Goal: Task Accomplishment & Management: Manage account settings

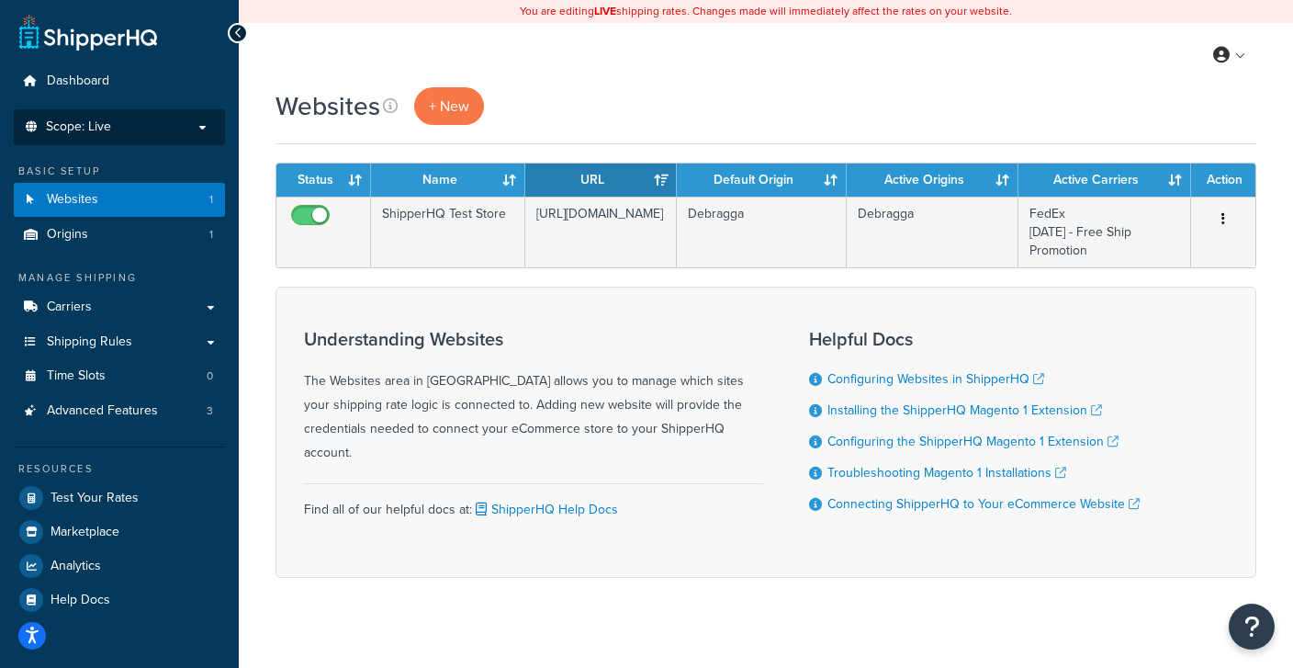
click at [53, 125] on span "Scope: Live" at bounding box center [78, 127] width 65 height 16
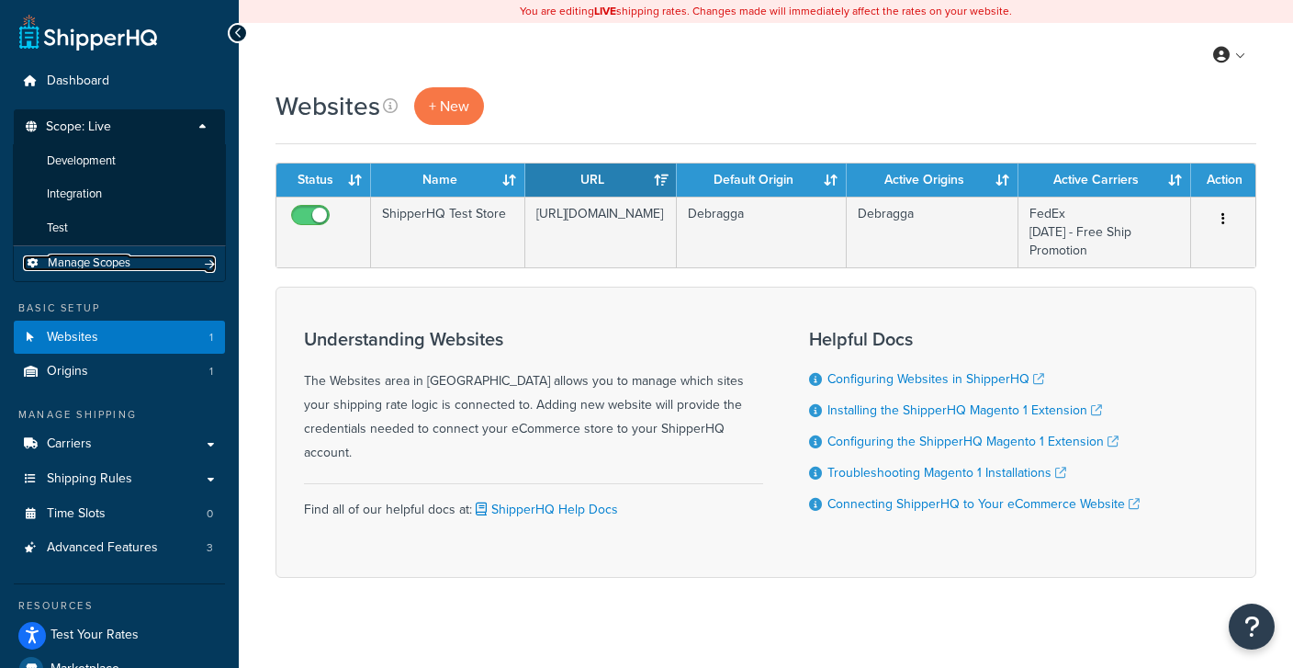
click at [76, 270] on span "Manage Scopes" at bounding box center [89, 263] width 83 height 16
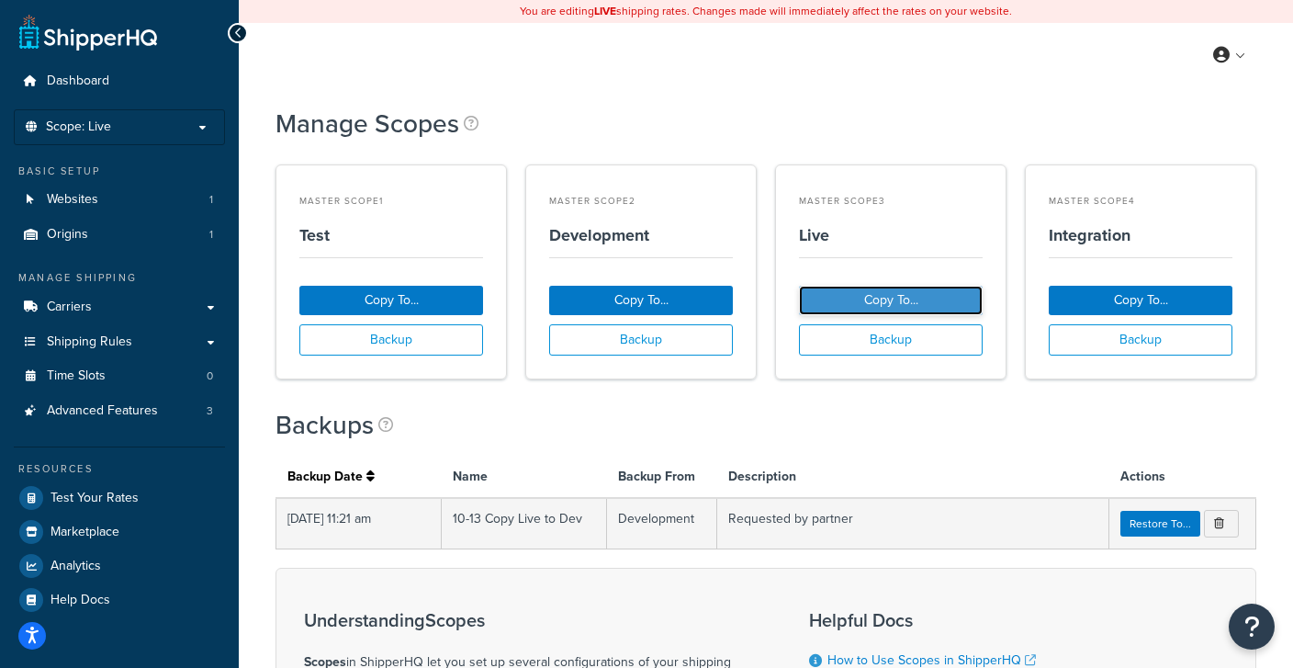
click at [849, 300] on button "Copy To..." at bounding box center [891, 300] width 184 height 29
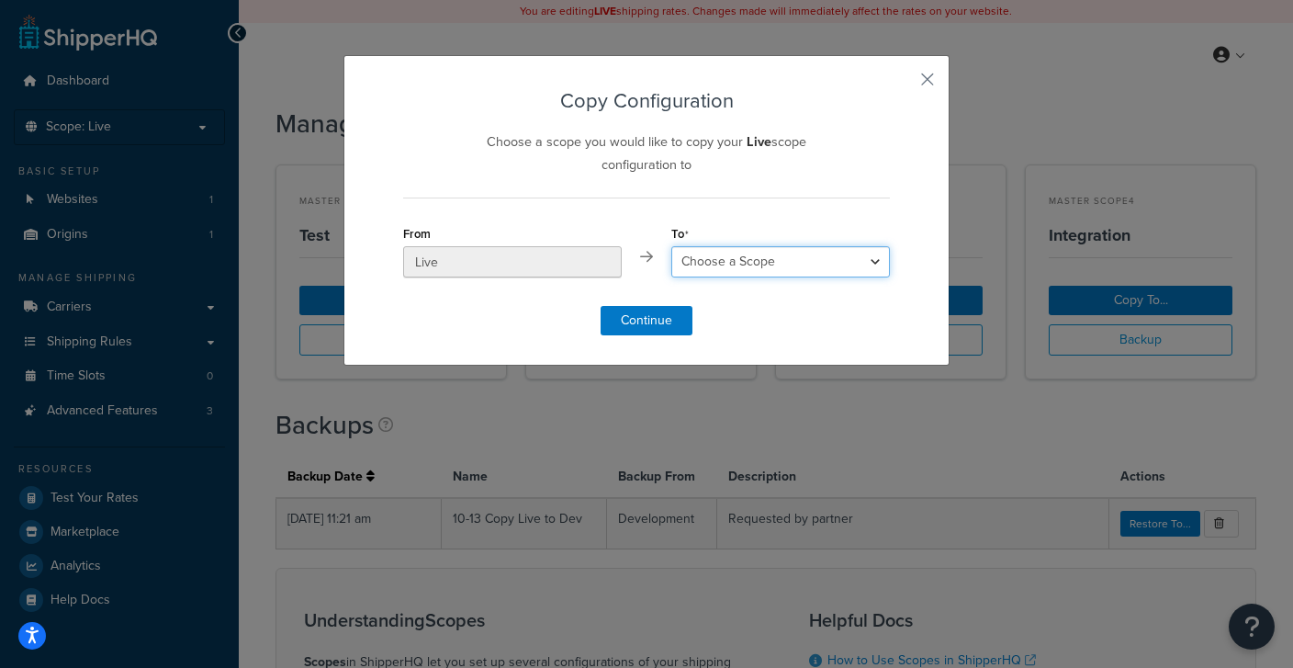
select select "53952"
click option "Test" at bounding box center [0, 0] width 0 height 0
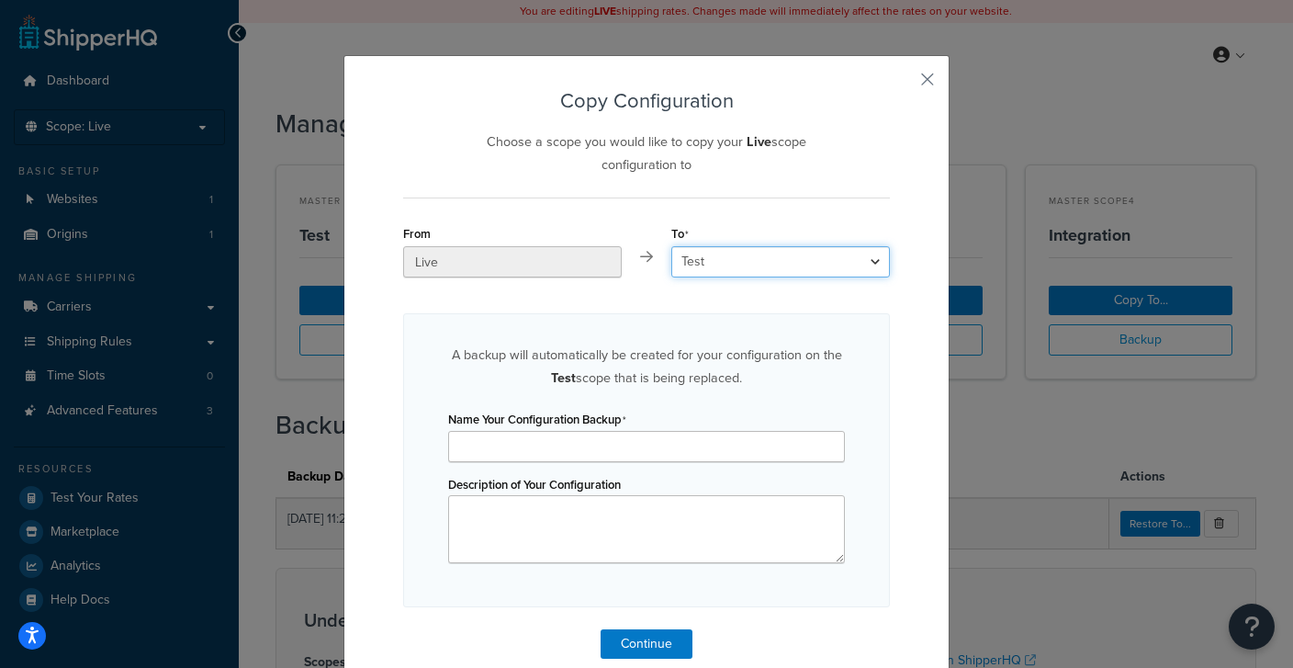
scroll to position [19, 0]
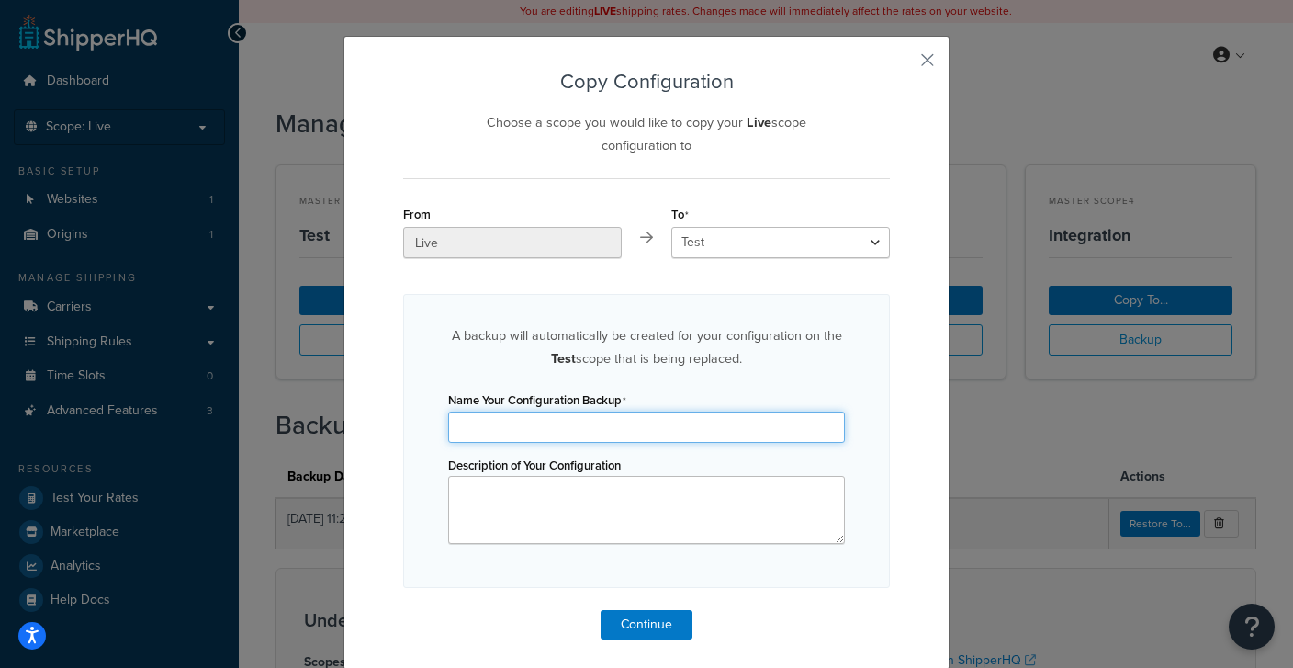
click at [668, 423] on input "Name Your Configuration Backup" at bounding box center [646, 426] width 397 height 31
type input "live to test 9/18/25"
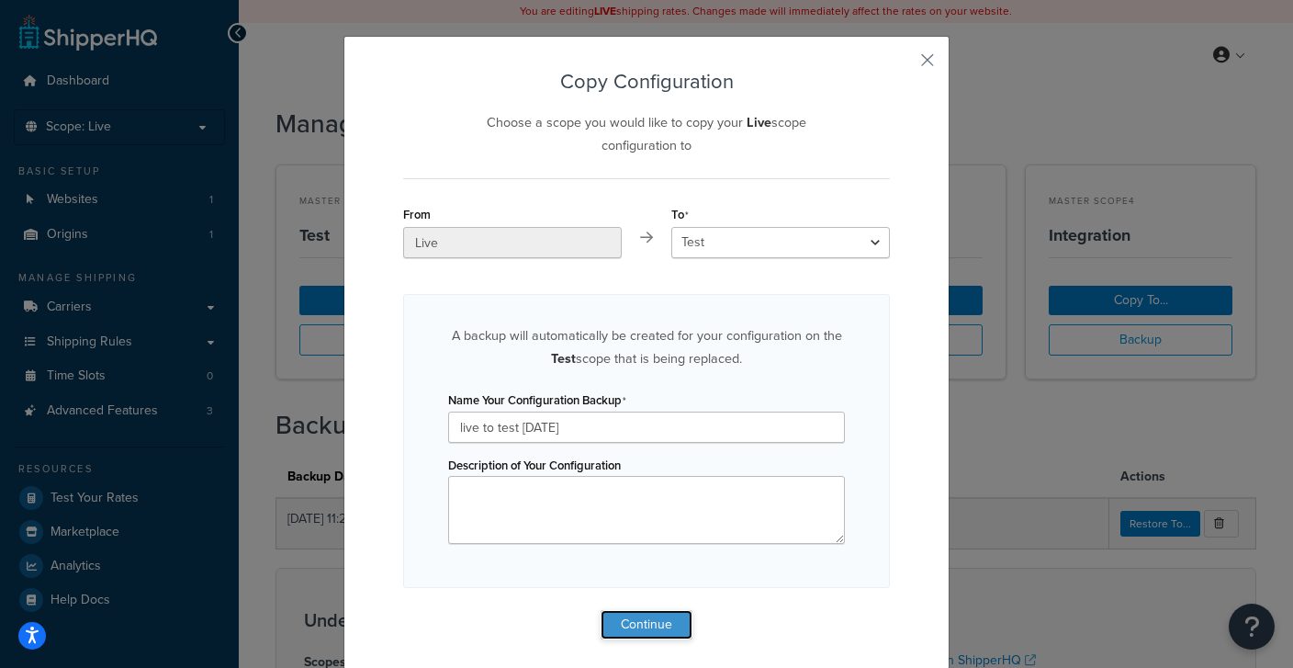
click at [650, 623] on button "Continue" at bounding box center [646, 624] width 92 height 29
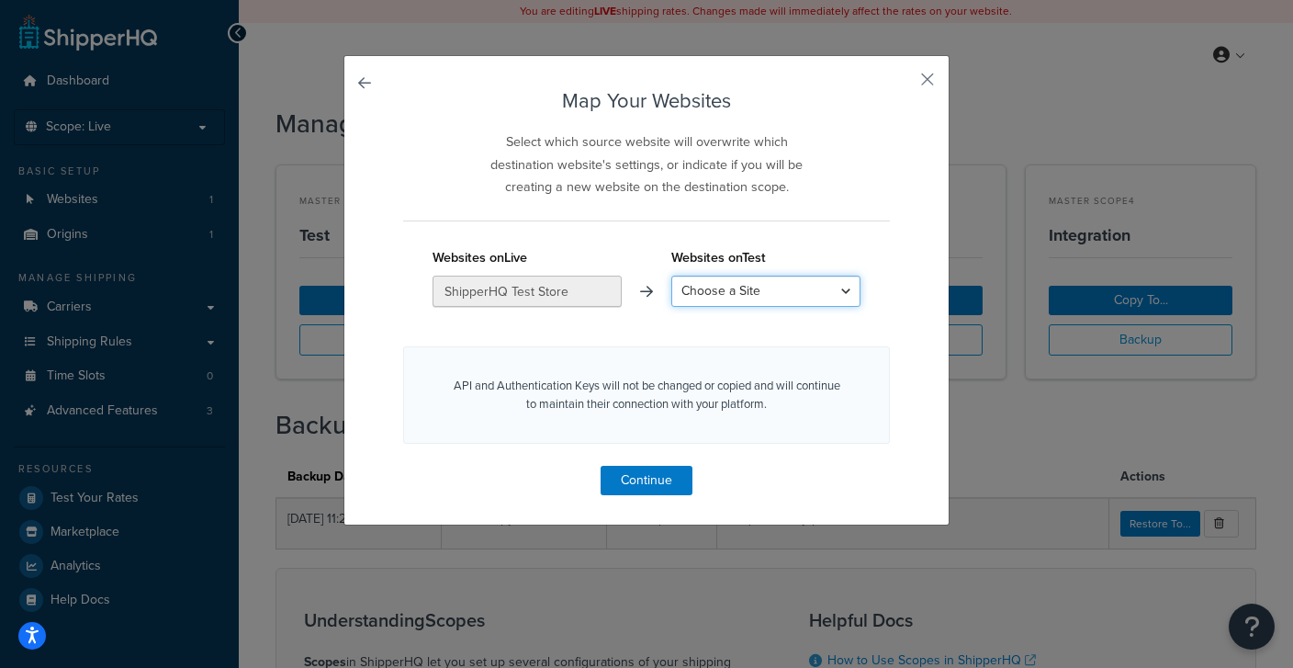
select select "Debragga - KDB"
click option "Debragga - KDB" at bounding box center [0, 0] width 0 height 0
click at [632, 480] on button "Continue" at bounding box center [646, 480] width 92 height 29
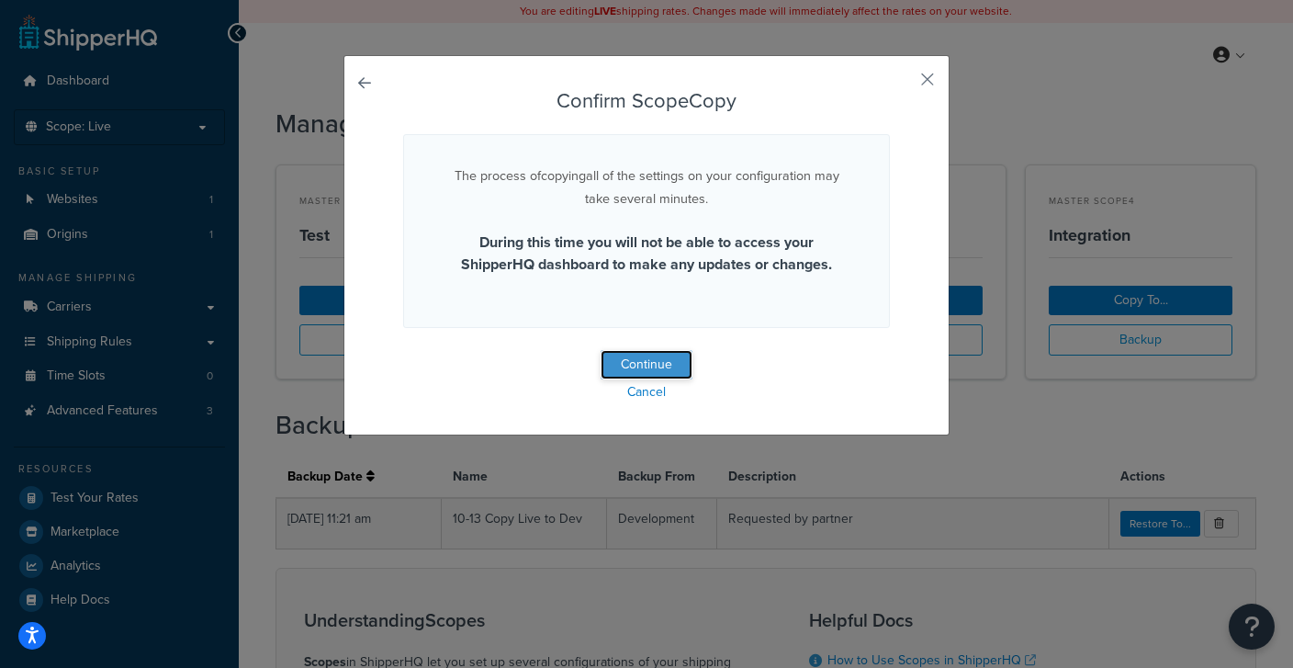
click at [645, 363] on button "Continue" at bounding box center [646, 364] width 92 height 29
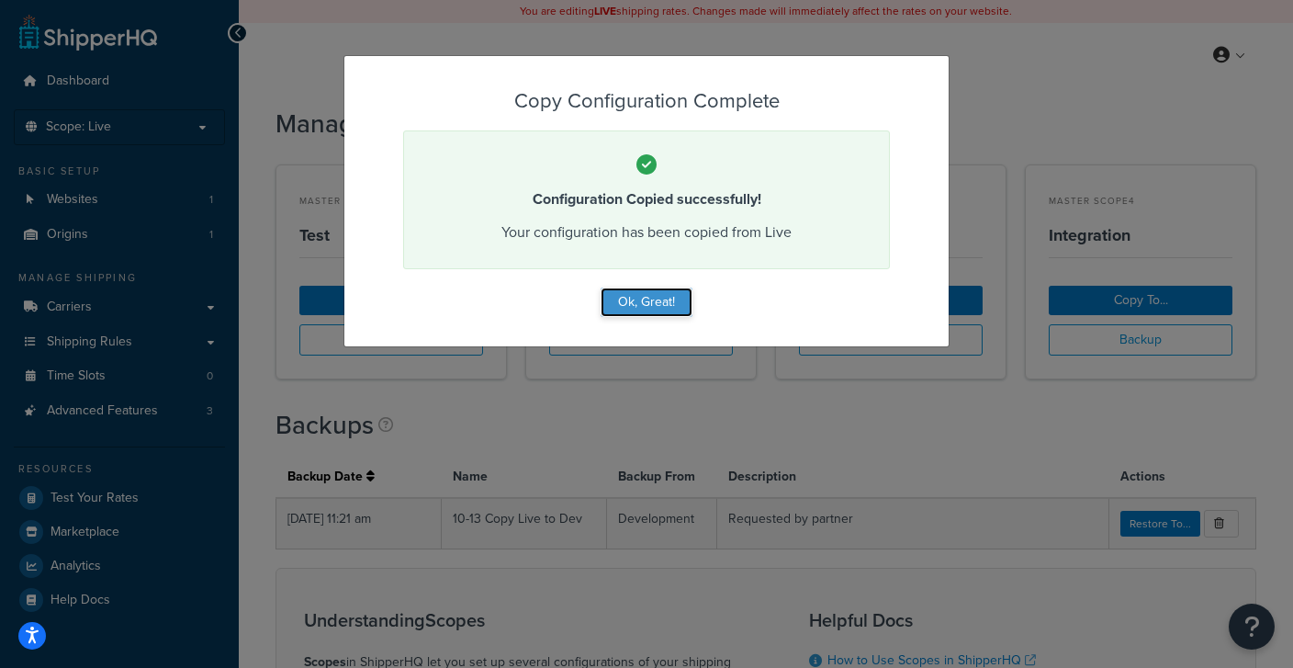
click at [643, 301] on button "Ok, Great!" at bounding box center [646, 301] width 92 height 29
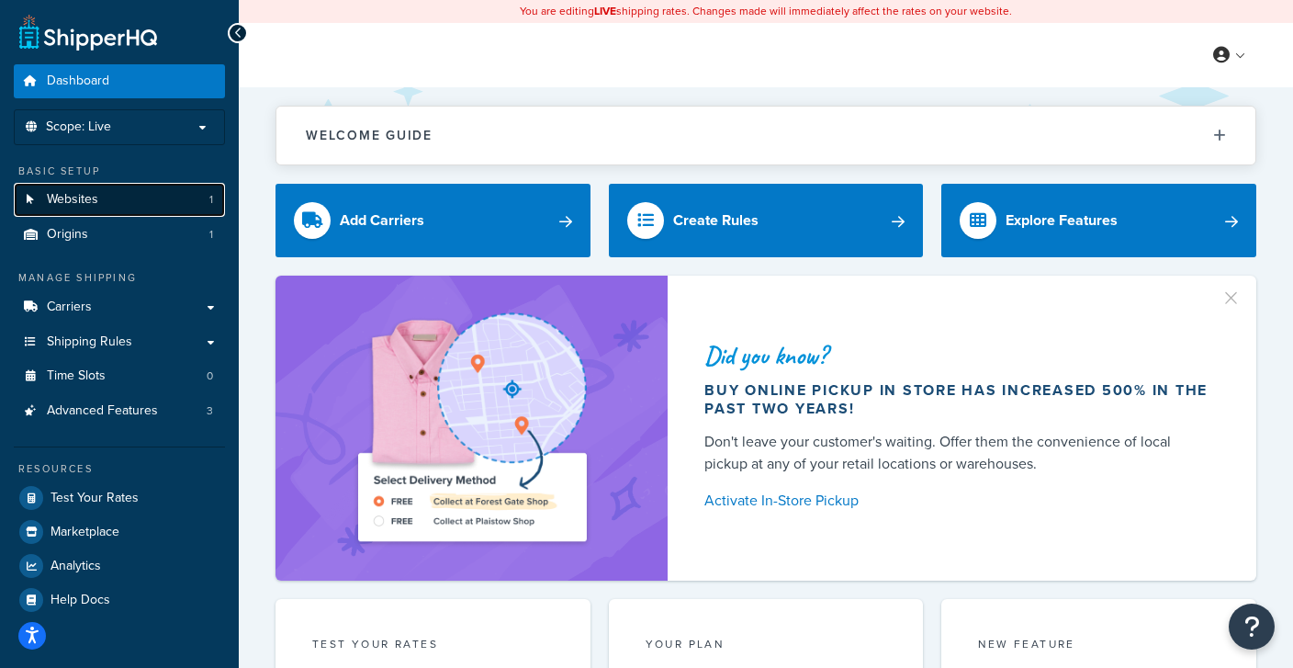
click at [95, 198] on span "Websites" at bounding box center [72, 200] width 51 height 16
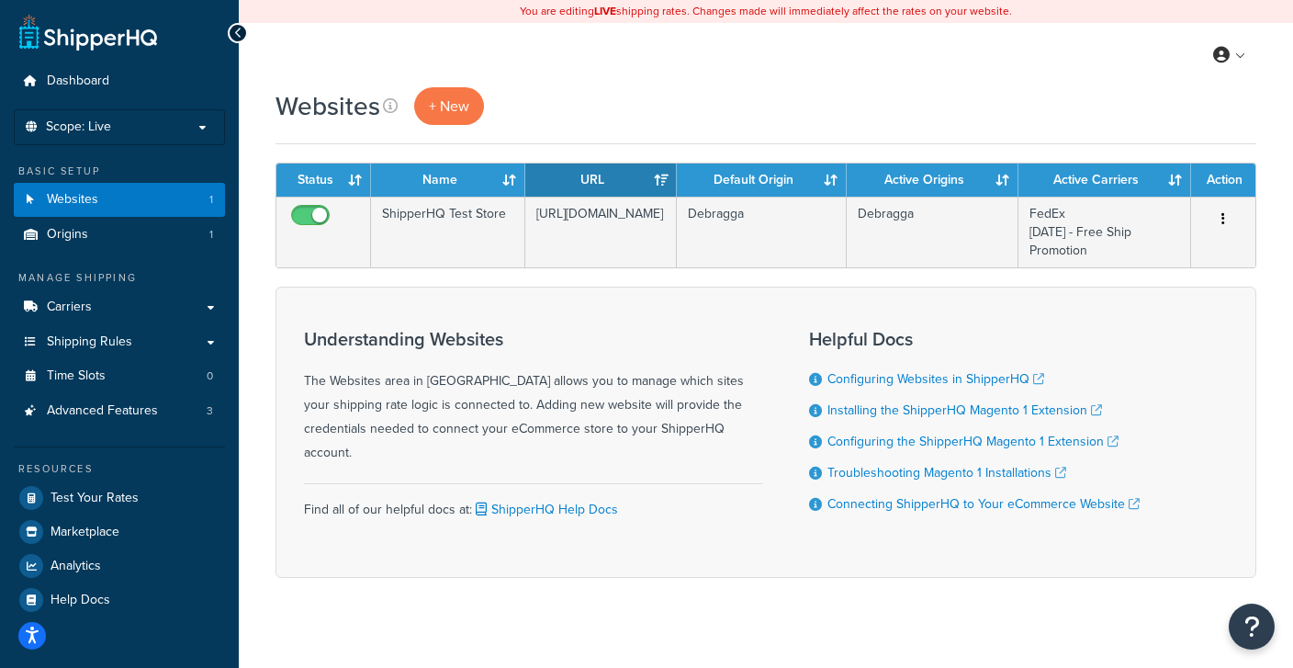
click at [104, 125] on span "Scope: Live" at bounding box center [78, 127] width 65 height 16
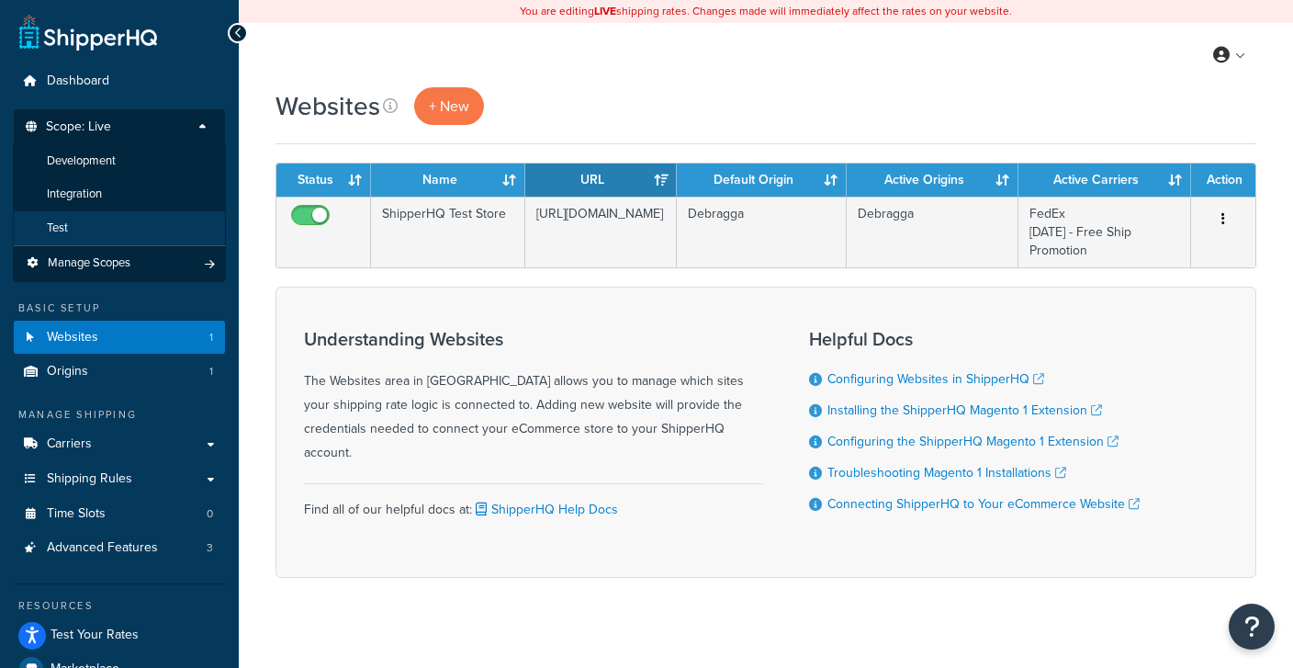
click at [72, 226] on li "Test" at bounding box center [119, 228] width 213 height 34
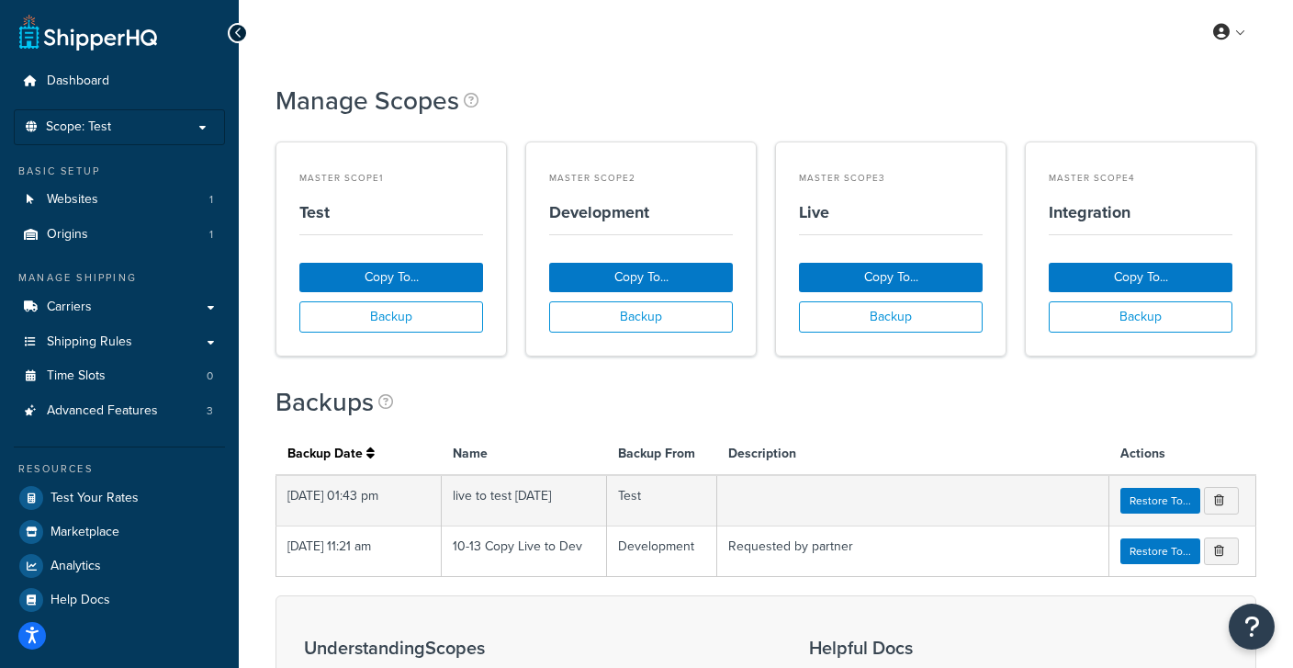
click at [573, 64] on div "My Profile Billing Global Settings Contact Us Logout Manage Scopes Master Scope…" at bounding box center [766, 526] width 1054 height 1053
click at [60, 195] on span "Websites" at bounding box center [72, 200] width 51 height 16
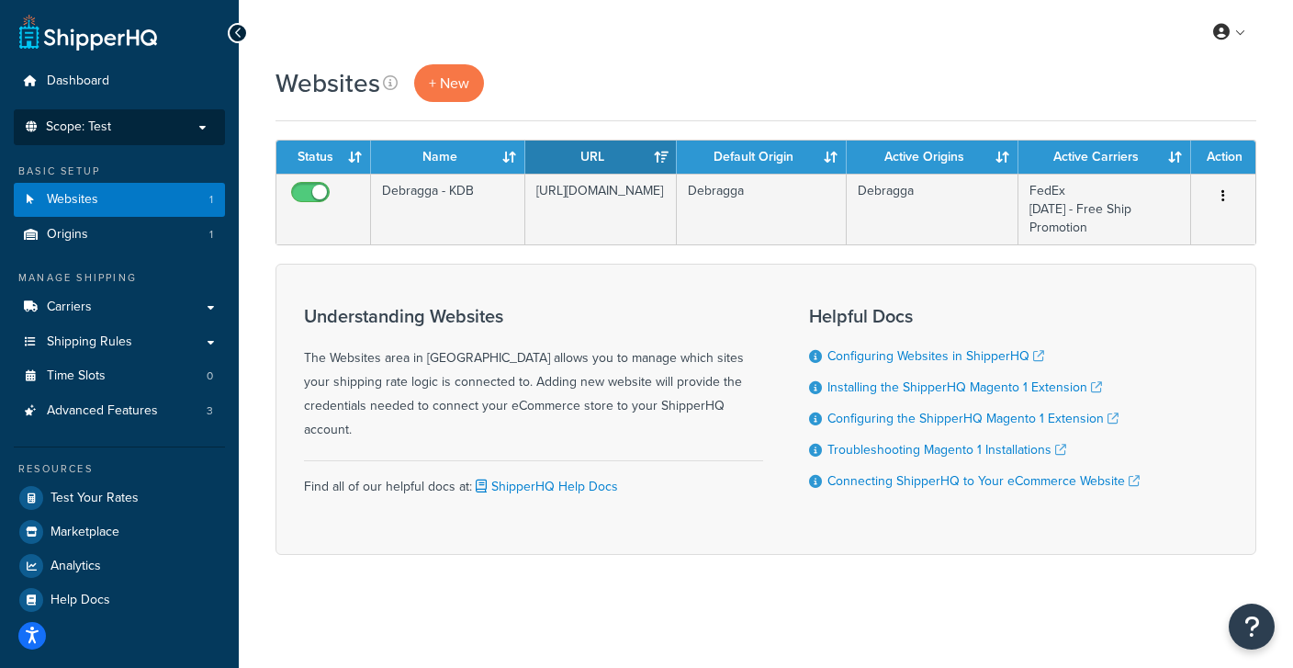
click at [82, 128] on span "Scope: Test" at bounding box center [78, 127] width 65 height 16
